Goal: Information Seeking & Learning: Learn about a topic

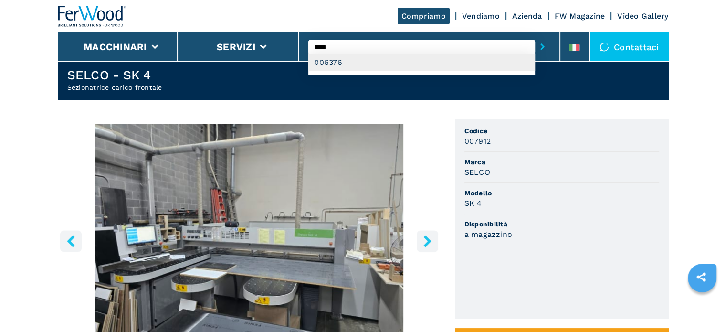
click at [338, 61] on div "006376" at bounding box center [421, 62] width 227 height 17
type input "******"
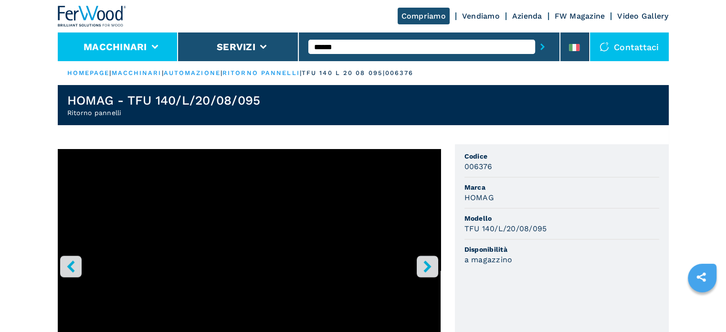
click at [145, 45] on button "Macchinari" at bounding box center [114, 46] width 63 height 11
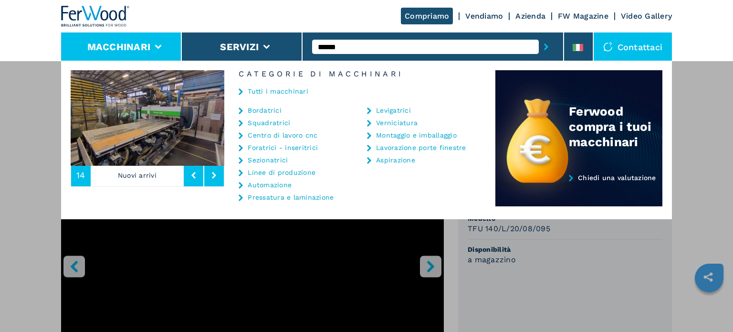
click at [282, 181] on link "Automazione" at bounding box center [270, 184] width 44 height 7
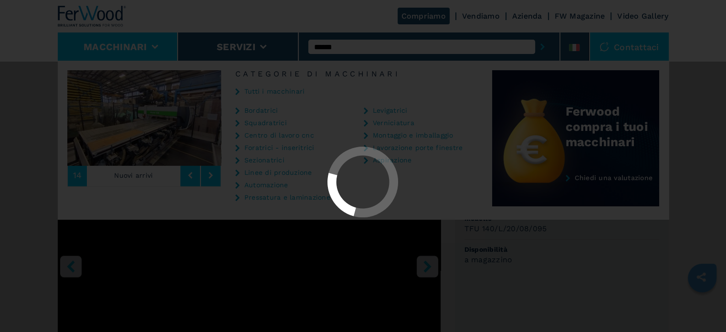
select select "**********"
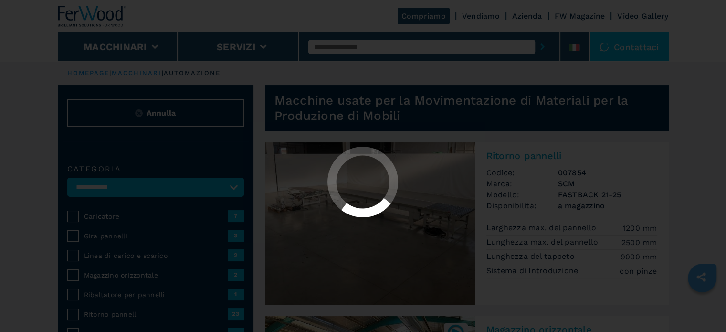
select select "**********"
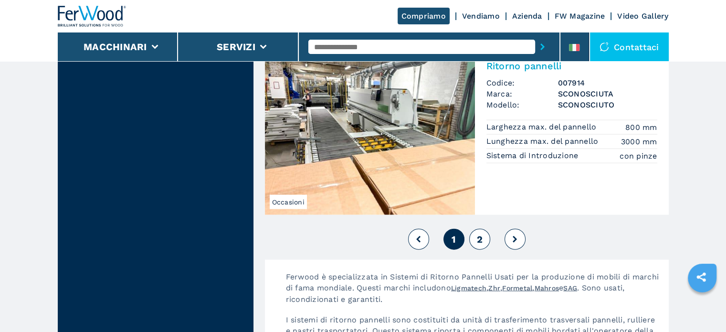
scroll to position [2175, 0]
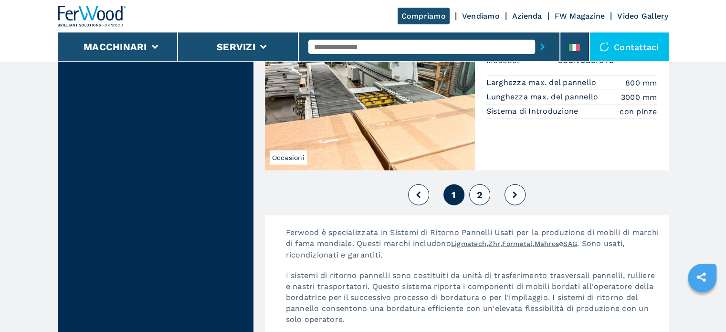
click at [482, 196] on button "2" at bounding box center [479, 194] width 21 height 21
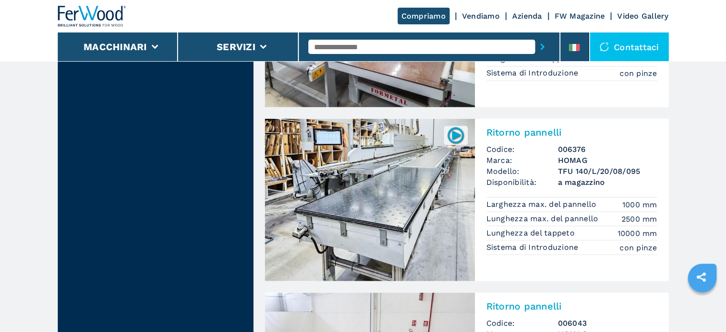
scroll to position [1723, 0]
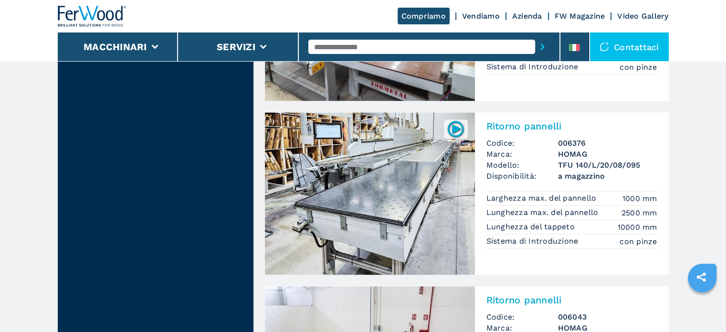
click at [576, 139] on h3 "006376" at bounding box center [607, 142] width 99 height 11
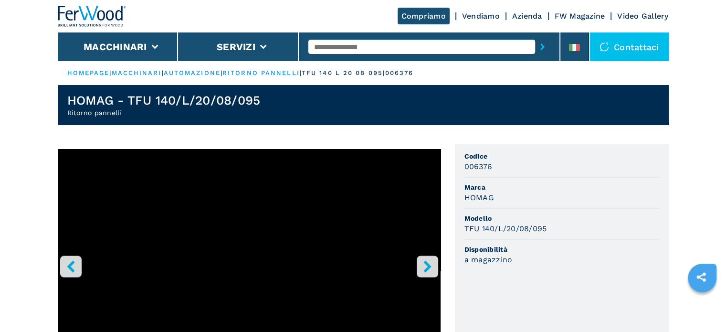
click at [426, 266] on icon "right-button" at bounding box center [427, 266] width 12 height 12
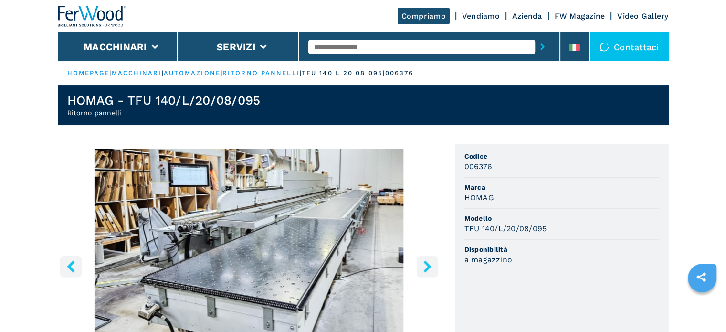
click at [426, 266] on icon "right-button" at bounding box center [427, 266] width 12 height 12
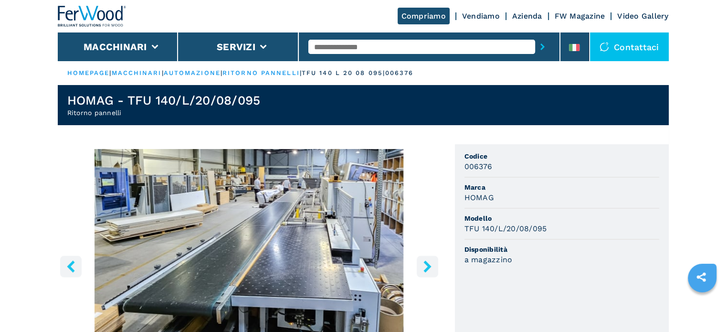
click at [426, 266] on icon "right-button" at bounding box center [427, 266] width 12 height 12
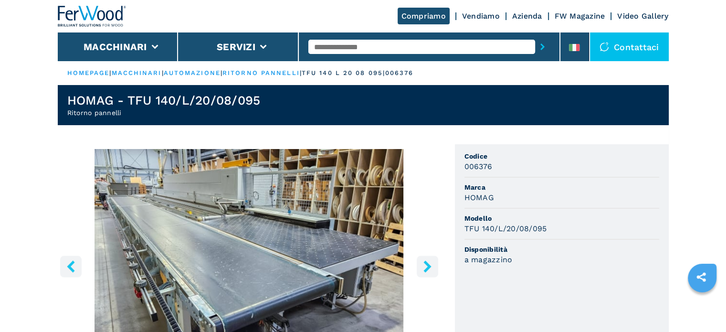
click at [426, 266] on icon "right-button" at bounding box center [427, 266] width 12 height 12
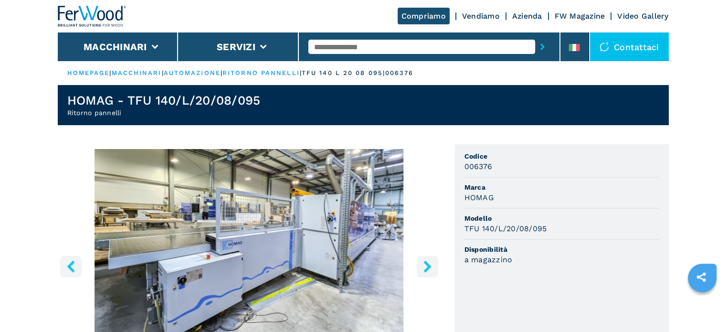
click at [426, 266] on icon "right-button" at bounding box center [427, 266] width 12 height 12
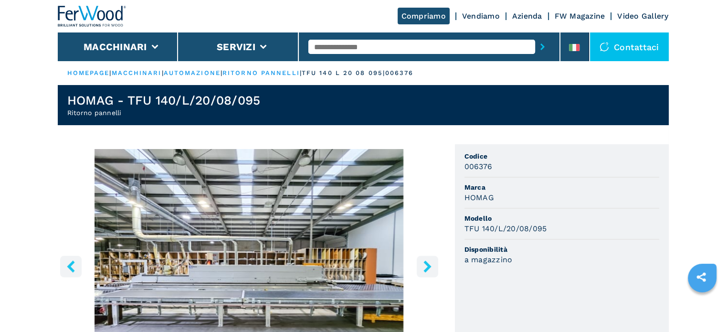
click at [426, 266] on icon "right-button" at bounding box center [427, 266] width 12 height 12
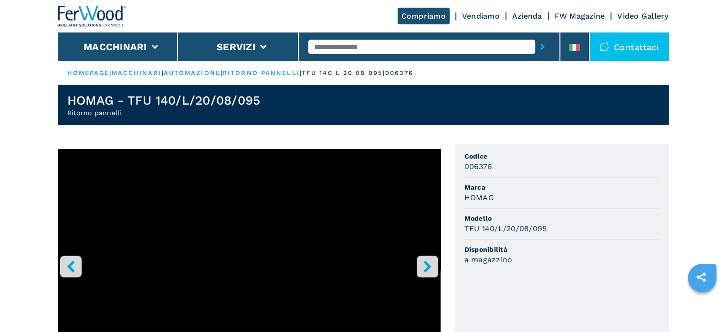
click at [426, 266] on icon "right-button" at bounding box center [427, 266] width 12 height 12
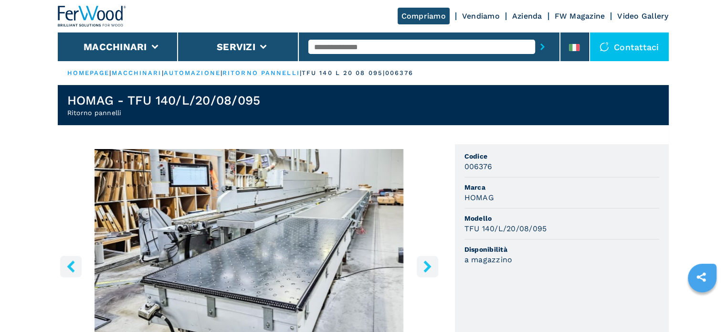
click at [426, 266] on icon "right-button" at bounding box center [427, 266] width 12 height 12
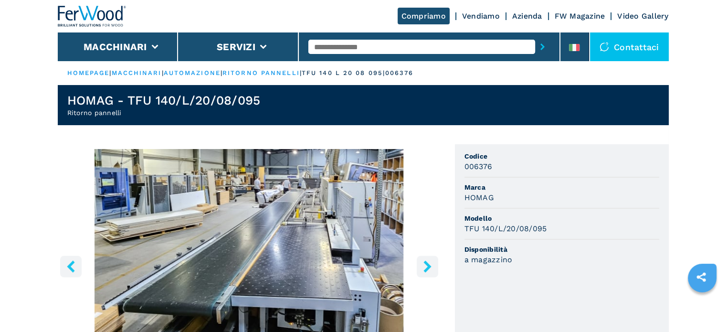
click at [309, 266] on img "Go to Slide 3" at bounding box center [249, 264] width 383 height 231
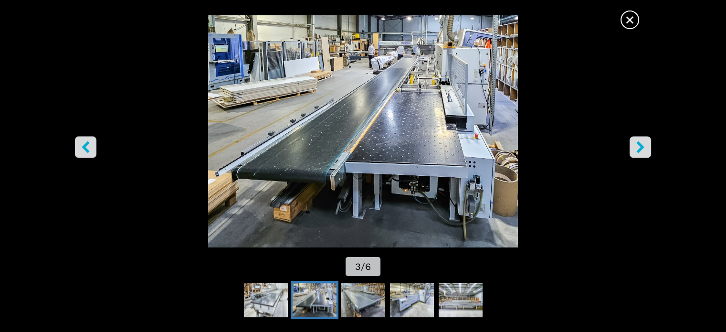
click at [443, 95] on img "Go to Slide 3" at bounding box center [362, 131] width 653 height 232
click at [388, 120] on img "Go to Slide 3" at bounding box center [362, 131] width 653 height 232
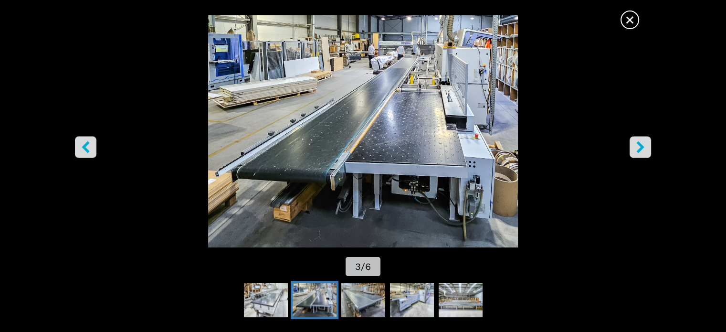
click at [388, 120] on img "Go to Slide 3" at bounding box center [362, 131] width 653 height 232
click at [626, 19] on span "×" at bounding box center [629, 18] width 17 height 17
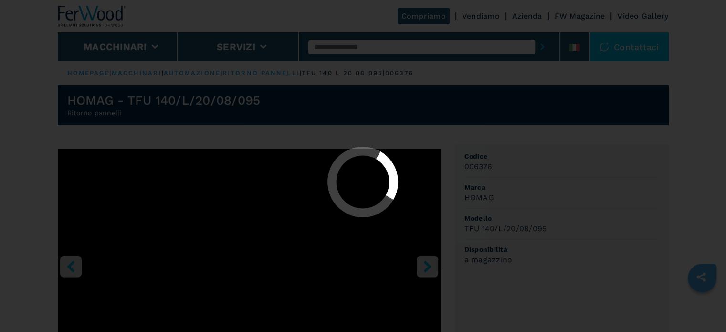
select select "**********"
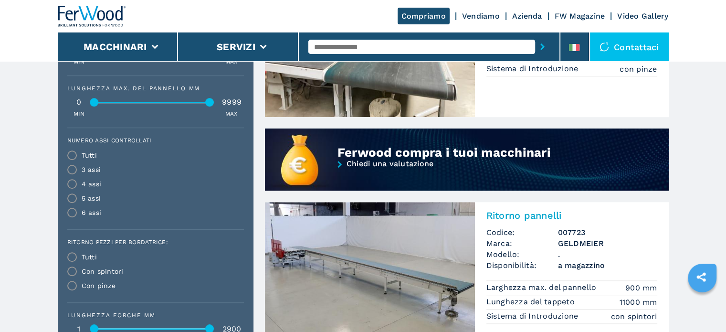
scroll to position [719, 0]
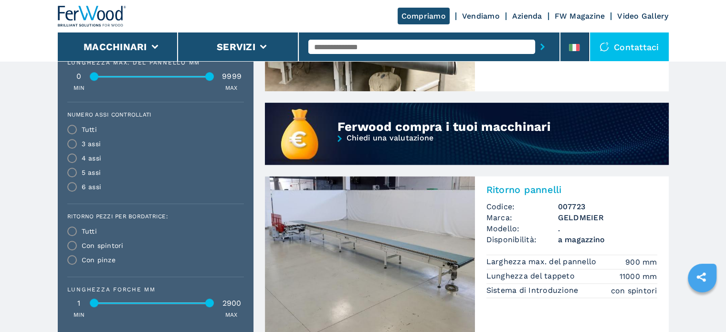
click at [426, 272] on img at bounding box center [370, 257] width 210 height 162
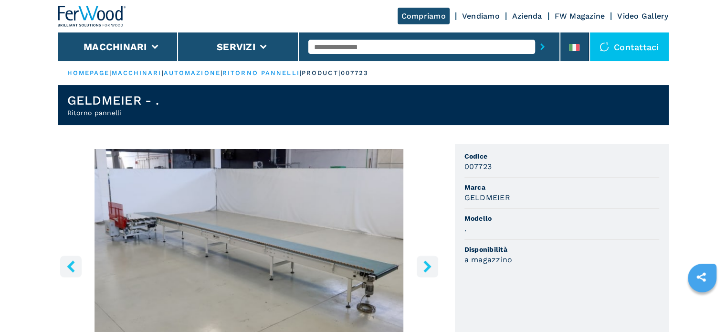
click at [427, 267] on icon "right-button" at bounding box center [427, 266] width 8 height 12
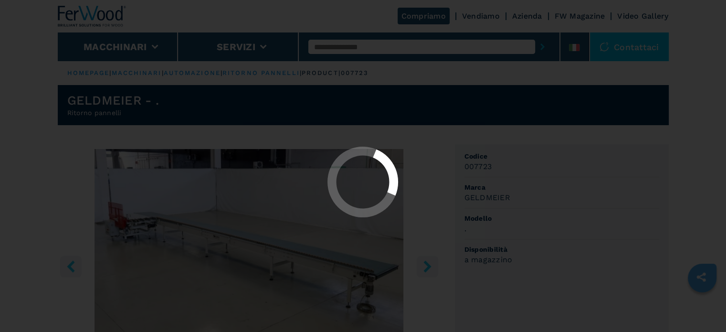
select select "**********"
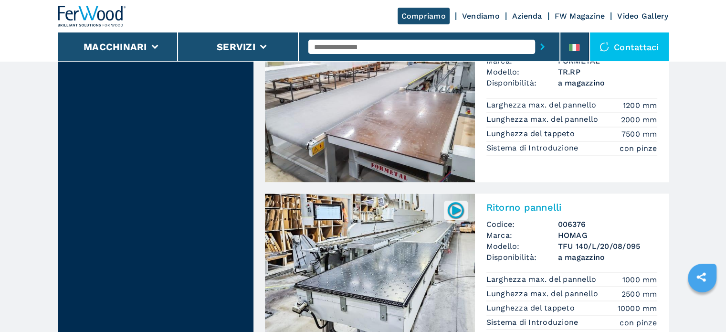
scroll to position [1932, 0]
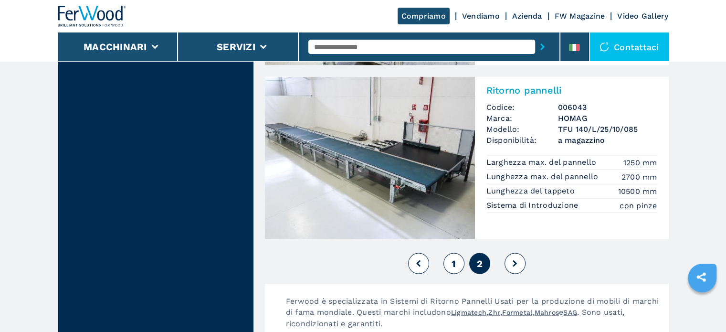
click at [454, 256] on button "1" at bounding box center [453, 263] width 21 height 21
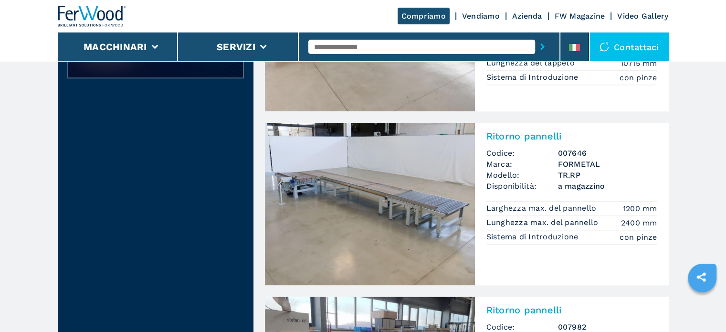
scroll to position [1076, 0]
